Goal: Go to known website: Go to known website

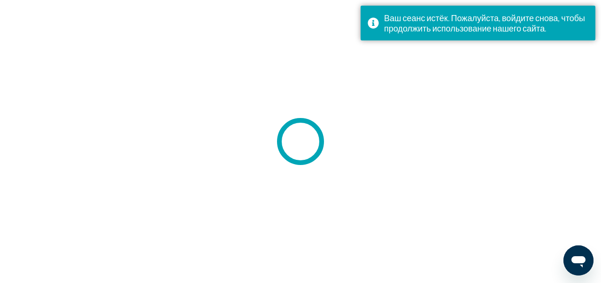
click at [66, 8] on div at bounding box center [300, 141] width 601 height 283
